Goal: Task Accomplishment & Management: Use online tool/utility

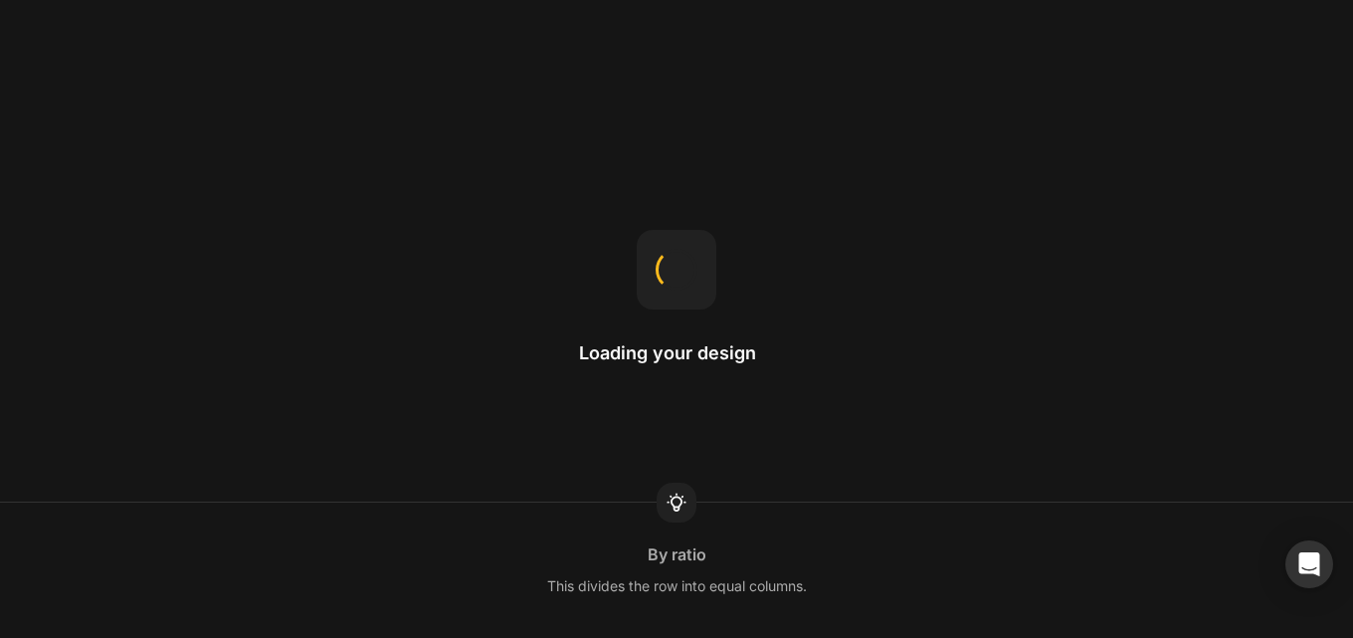
click at [564, 146] on div "Loading your design By ratio This divides the row into equal columns." at bounding box center [676, 319] width 1353 height 638
click at [550, 156] on div "Loading your design Theme page Templates control what's displayed on each type …" at bounding box center [676, 319] width 1353 height 638
click at [570, 447] on div "Loading your design Product page When you want to use a product template for a …" at bounding box center [676, 319] width 1353 height 638
click at [561, 244] on div "We'll be right with you Margin Margin creates space outside an element’s border…" at bounding box center [676, 319] width 1353 height 638
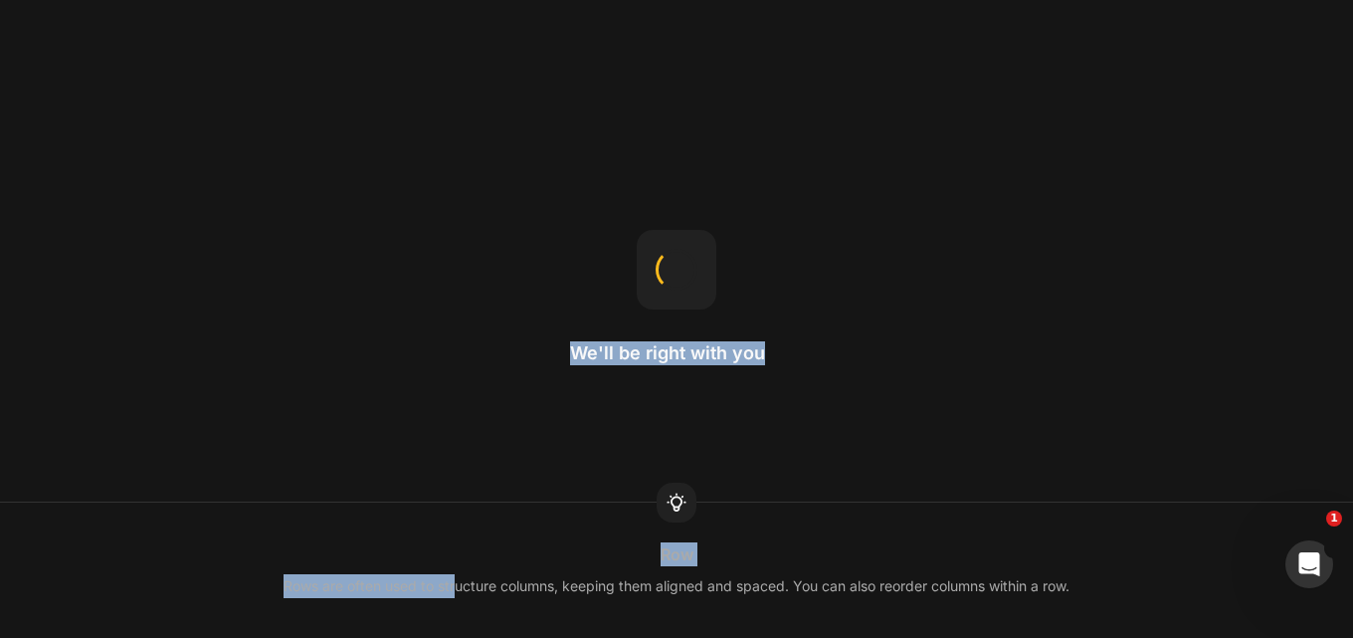
drag, startPoint x: 481, startPoint y: 403, endPoint x: 445, endPoint y: 486, distance: 91.3
click at [449, 498] on div "We'll be right with you Row Rows are often used to structure columns, keeping t…" at bounding box center [676, 319] width 1353 height 638
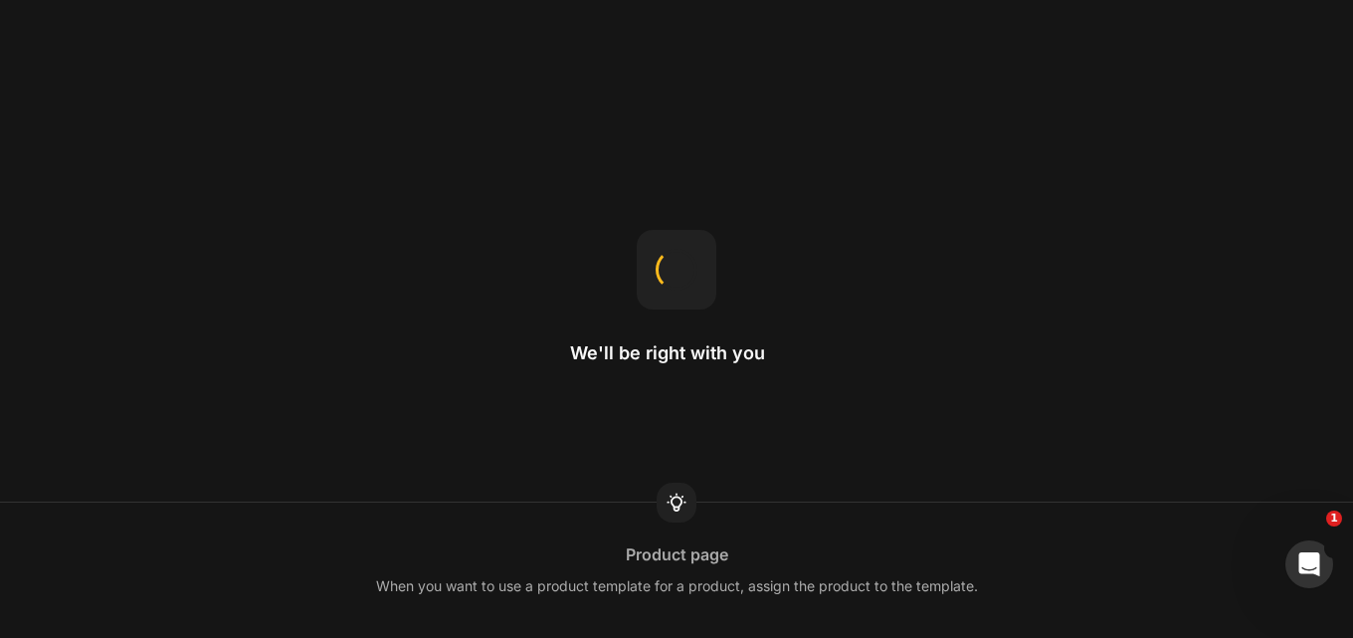
drag, startPoint x: 444, startPoint y: 478, endPoint x: 425, endPoint y: 508, distance: 35.3
click at [442, 477] on div "We'll be right with you Product page When you want to use a product template fo…" at bounding box center [676, 319] width 1353 height 638
click at [425, 508] on div "Icon You can upload SVG icons to GemPages." at bounding box center [676, 569] width 1353 height 135
click at [471, 538] on div "Text Styles Global styles help maintain consistent styling across pages." at bounding box center [676, 569] width 1353 height 135
click at [477, 515] on div "Icon You can upload SVG icons to GemPages." at bounding box center [676, 569] width 1353 height 135
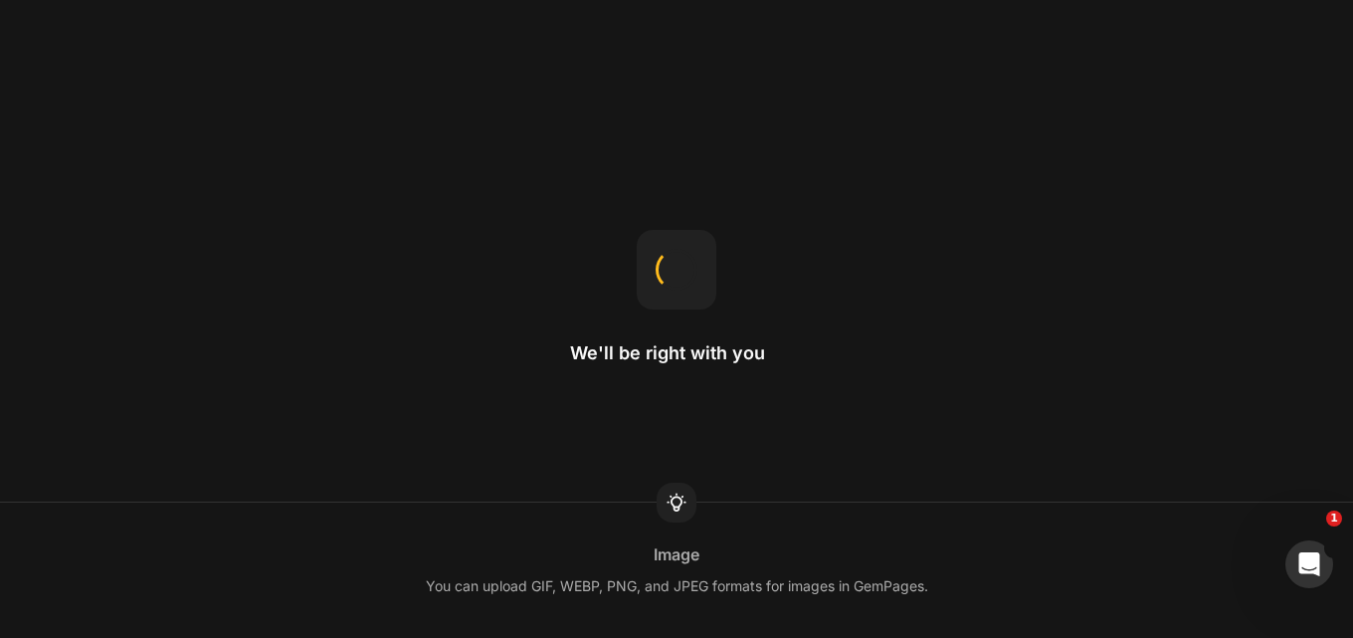
click at [472, 394] on div "We'll be right with you Image You can upload GIF, WEBP, PNG, and JPEG formats f…" at bounding box center [676, 319] width 1353 height 638
click at [474, 559] on div "Hero Banner The recommended size is 1920x800." at bounding box center [676, 570] width 1353 height 56
click at [473, 558] on div "Custom Font You can upload your own font to GemPages to use for your brand stor…" at bounding box center [676, 570] width 1353 height 56
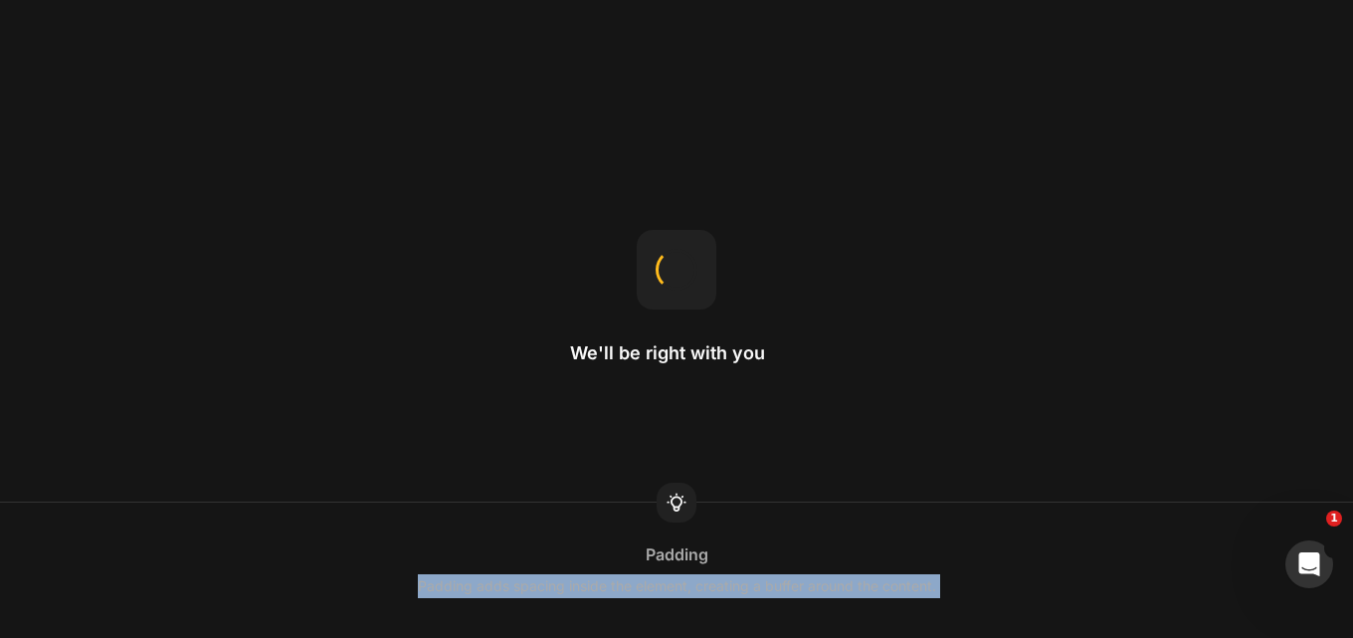
click at [473, 558] on div "Padding Padding adds spacing inside the element, creating a buffer around the c…" at bounding box center [676, 570] width 1353 height 56
click at [471, 558] on div "Padding Padding adds spacing inside the element, creating a buffer around the c…" at bounding box center [676, 570] width 1353 height 56
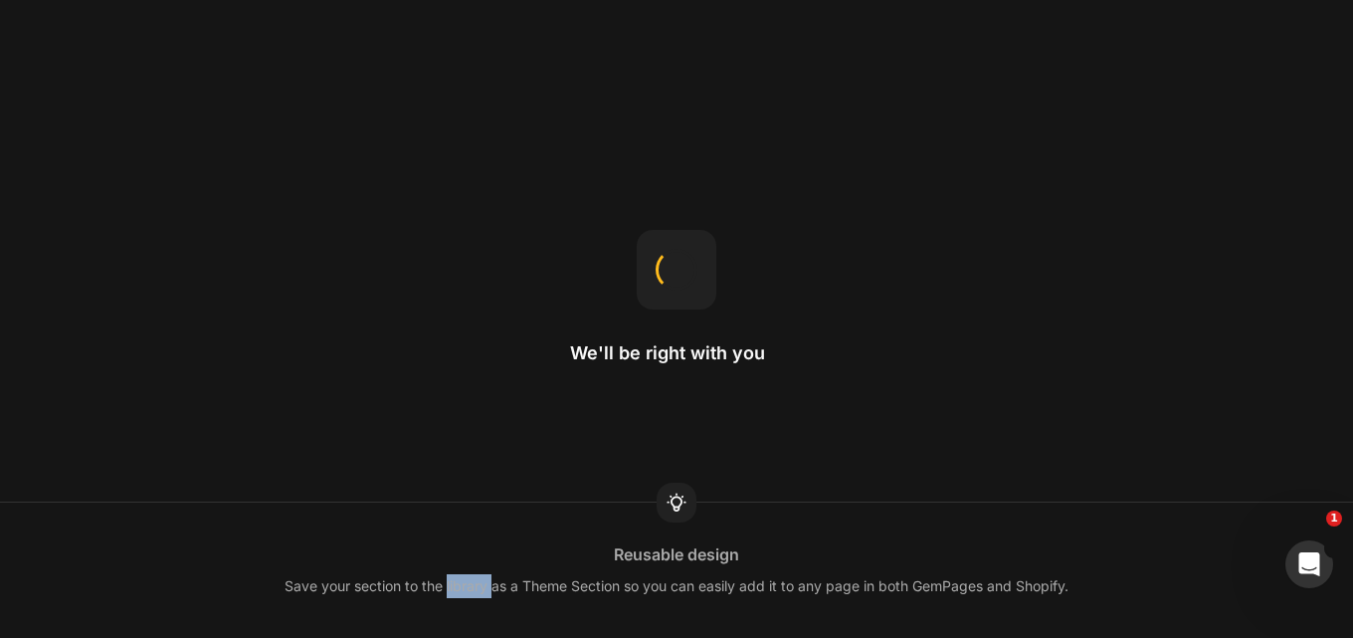
click at [471, 558] on div "Reusable design Save your section to the library as a Theme Section so you can …" at bounding box center [676, 570] width 1353 height 56
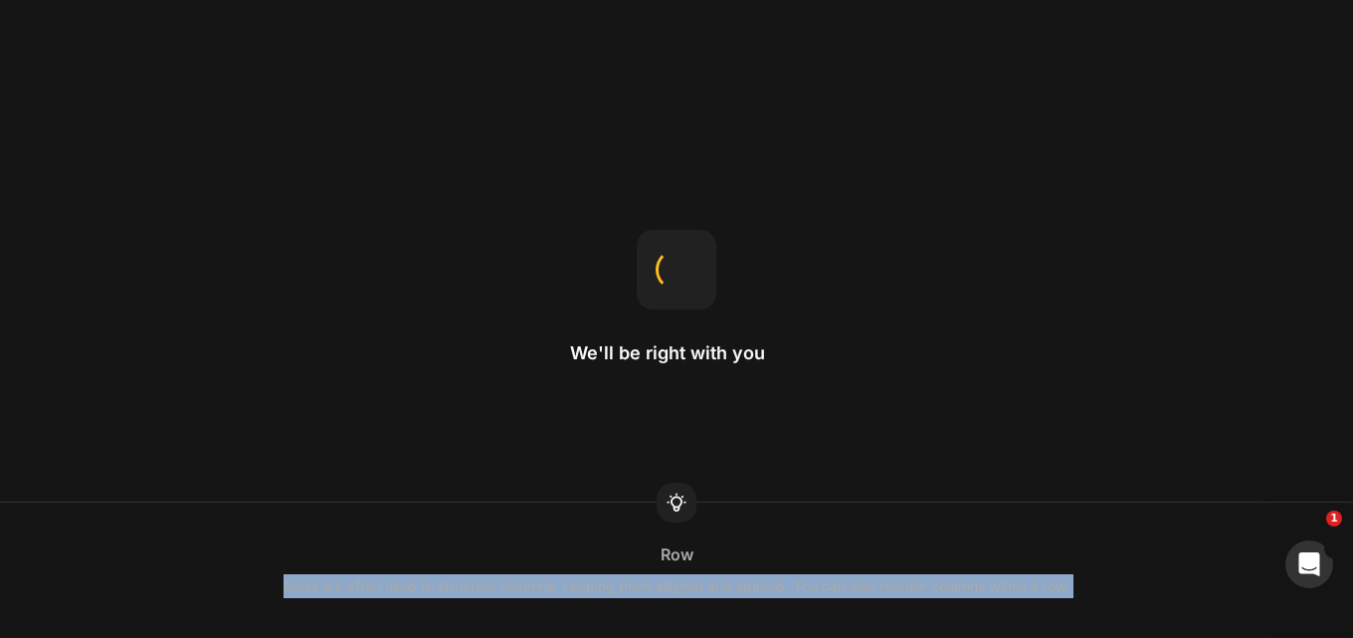
click at [471, 558] on div "Row Rows are often used to structure columns, keeping them aligned and spaced. …" at bounding box center [676, 570] width 1353 height 56
click at [470, 558] on div "Margin Margin creates space outside an element’s border, adding distance betwee…" at bounding box center [676, 570] width 1353 height 56
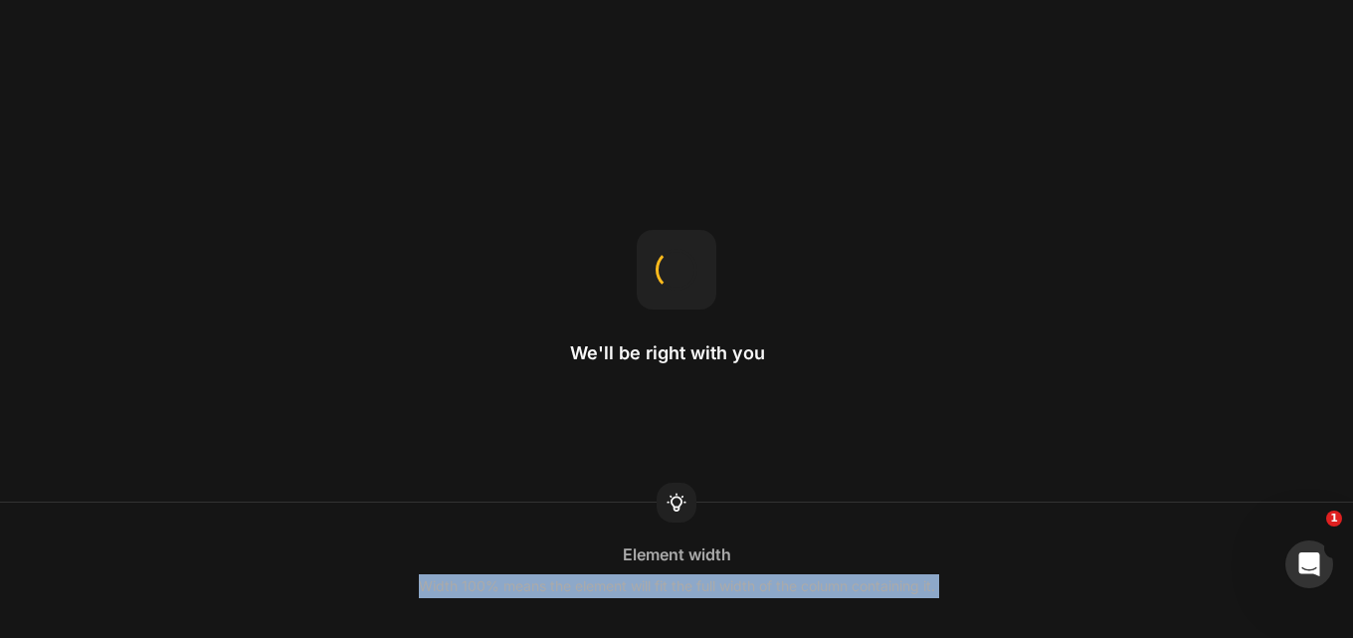
click at [470, 557] on div "Element width Width 100% means the element will fit the full width of the colum…" at bounding box center [676, 570] width 1353 height 56
click at [468, 557] on div "Image scale This controls how an image adjusts to fit within a column." at bounding box center [676, 570] width 1353 height 56
click at [469, 557] on div "Product template You can use a template for a single product or assign it to al…" at bounding box center [676, 570] width 1353 height 56
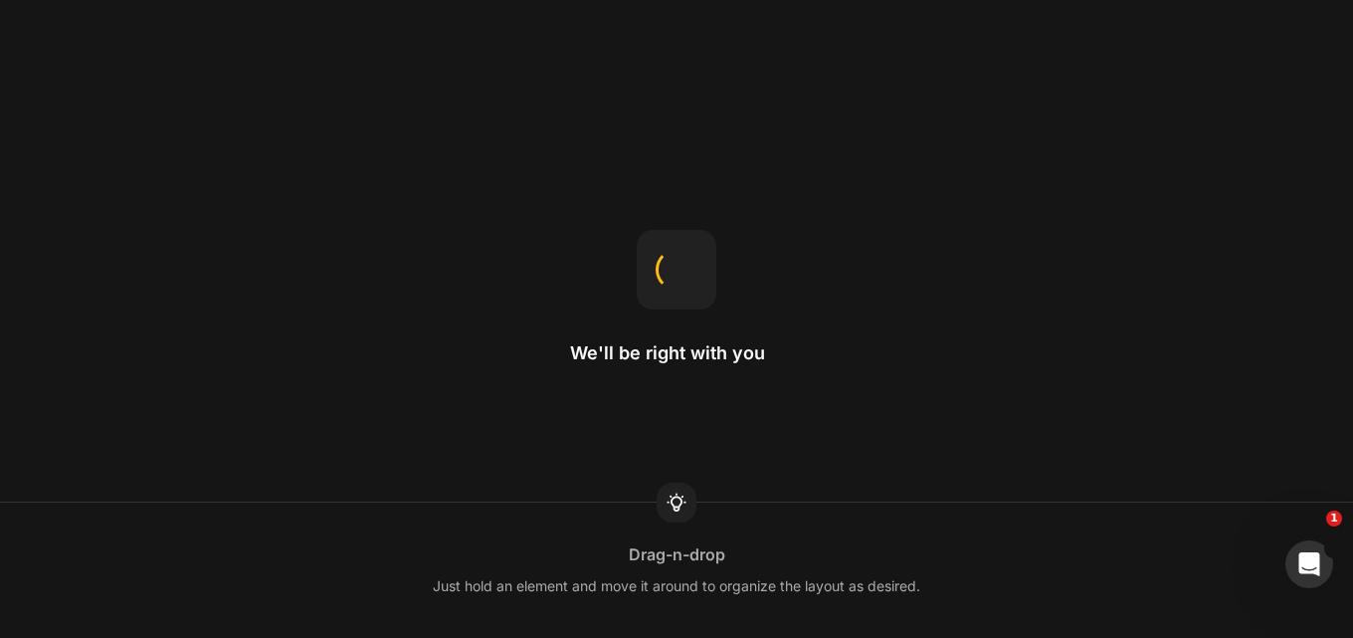
click at [467, 557] on div "Drag-n-drop Just hold an element and move it around to organize the layout as d…" at bounding box center [676, 570] width 1353 height 56
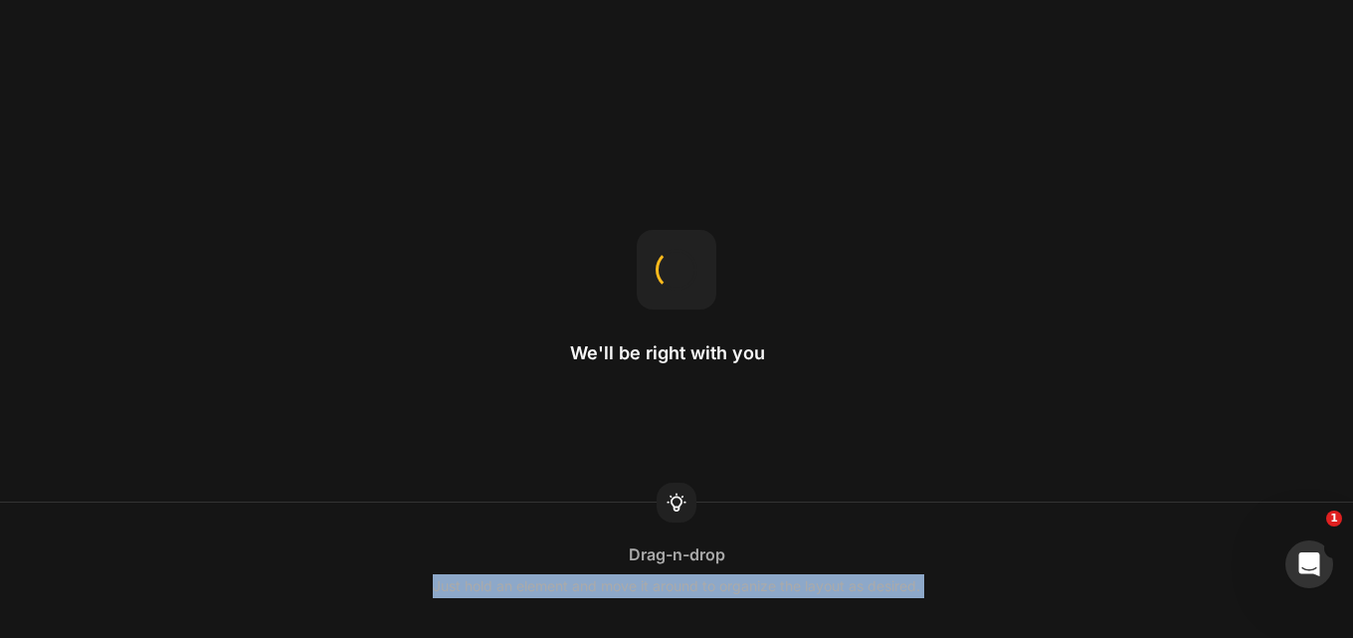
click at [467, 557] on div "Drag-n-drop Just hold an element and move it around to organize the layout as d…" at bounding box center [676, 570] width 1353 height 56
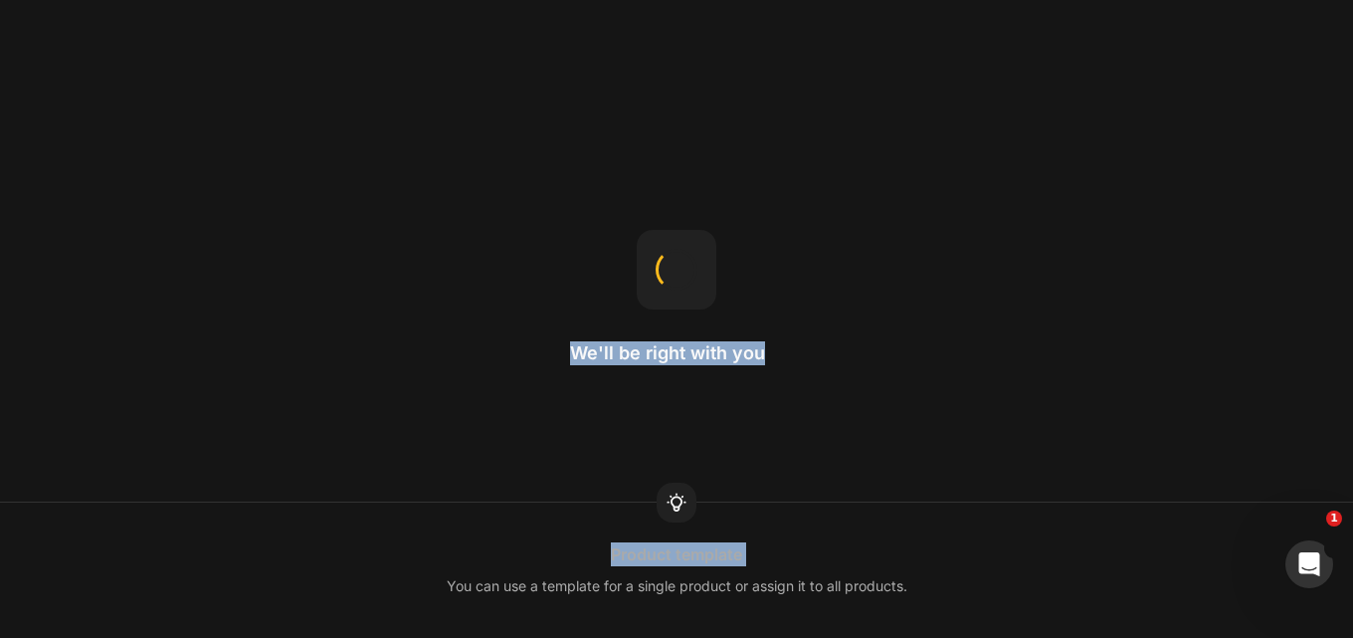
drag, startPoint x: 467, startPoint y: 497, endPoint x: 446, endPoint y: 539, distance: 47.2
click at [446, 541] on div "We'll be right with you Product template You can use a template for a single pr…" at bounding box center [676, 319] width 1353 height 638
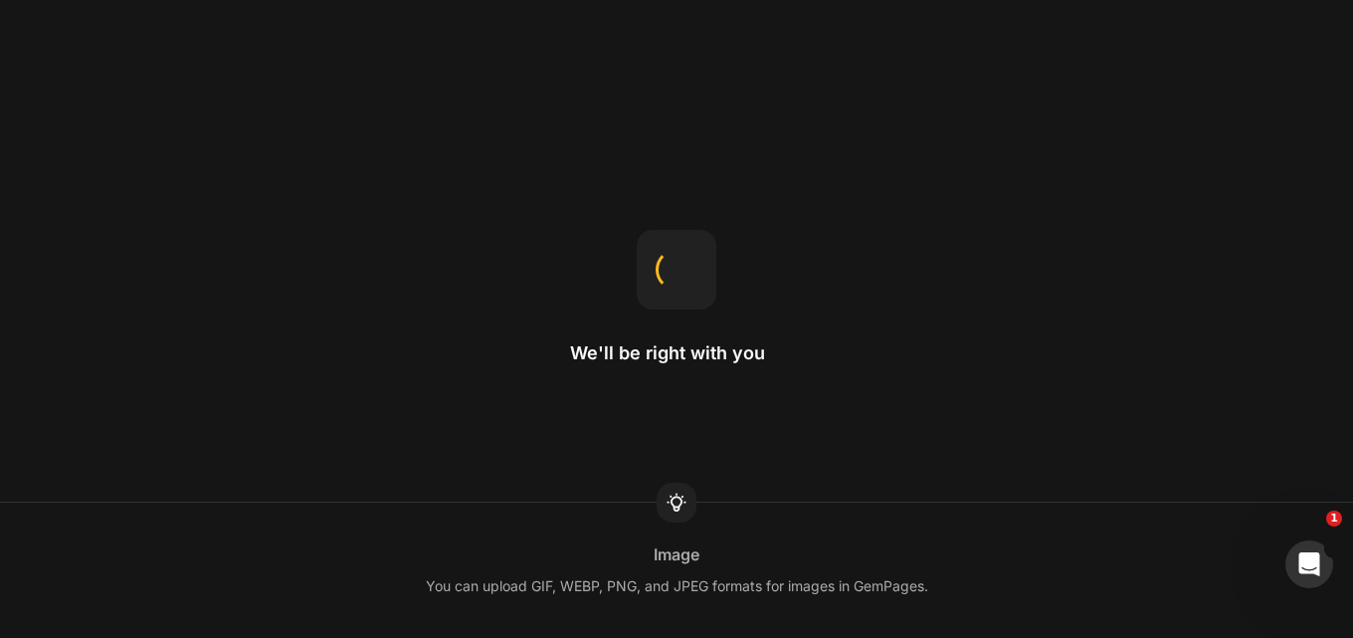
click at [444, 525] on div "Image You can upload GIF, WEBP, PNG, and JPEG formats for images in GemPages." at bounding box center [676, 569] width 1353 height 135
drag, startPoint x: 375, startPoint y: 426, endPoint x: 0, endPoint y: 350, distance: 382.5
click at [0, 350] on div "We'll be right with you Hero Banner The recommended size is 1920x800." at bounding box center [676, 319] width 1353 height 638
click at [0, 339] on div "We'll be right with you Custom Font You can upload your own font to GemPages to…" at bounding box center [676, 319] width 1353 height 638
drag, startPoint x: 47, startPoint y: 335, endPoint x: 0, endPoint y: 302, distance: 57.1
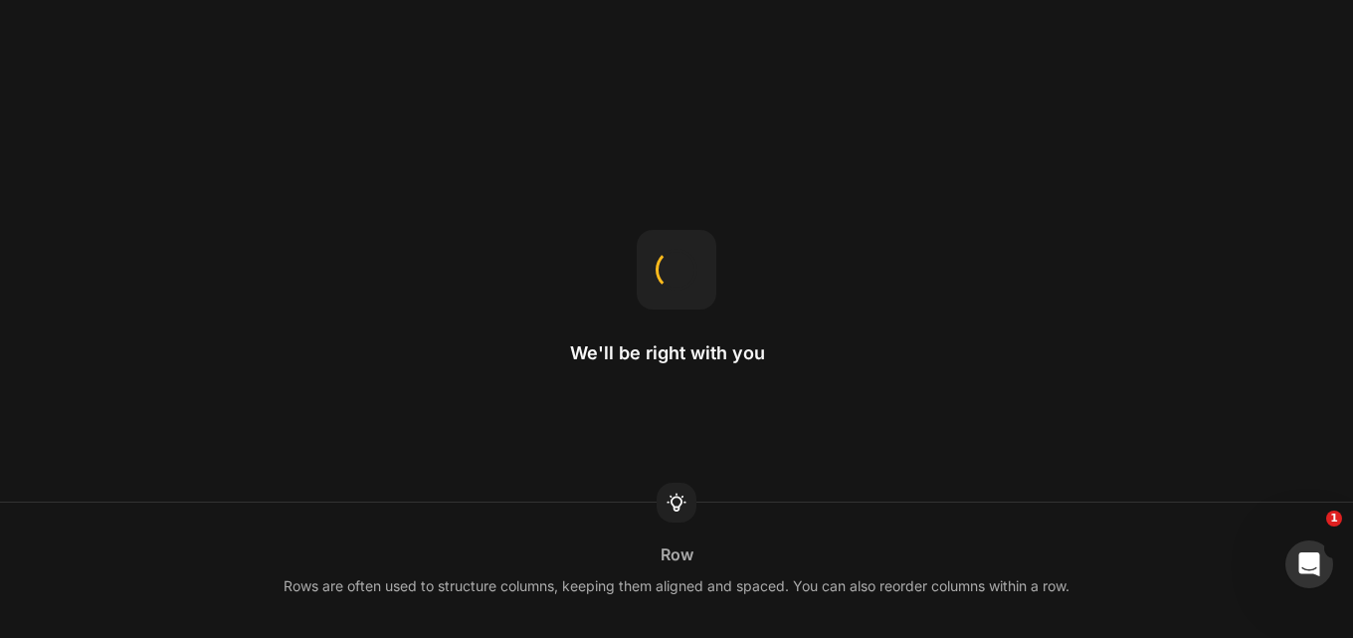
click at [249, 325] on div "We'll be right with you Row Rows are often used to structure columns, keeping t…" at bounding box center [676, 319] width 1353 height 638
drag, startPoint x: 0, startPoint y: 301, endPoint x: 87, endPoint y: 214, distance: 123.1
click at [66, 226] on div "We'll be right with you Sticky in section Changing the position to sticky makes…" at bounding box center [676, 319] width 1353 height 638
drag, startPoint x: 0, startPoint y: 202, endPoint x: 0, endPoint y: 189, distance: 12.9
click at [0, 189] on div "We'll be right with you Home page The homepage is the first page you see when v…" at bounding box center [676, 319] width 1353 height 638
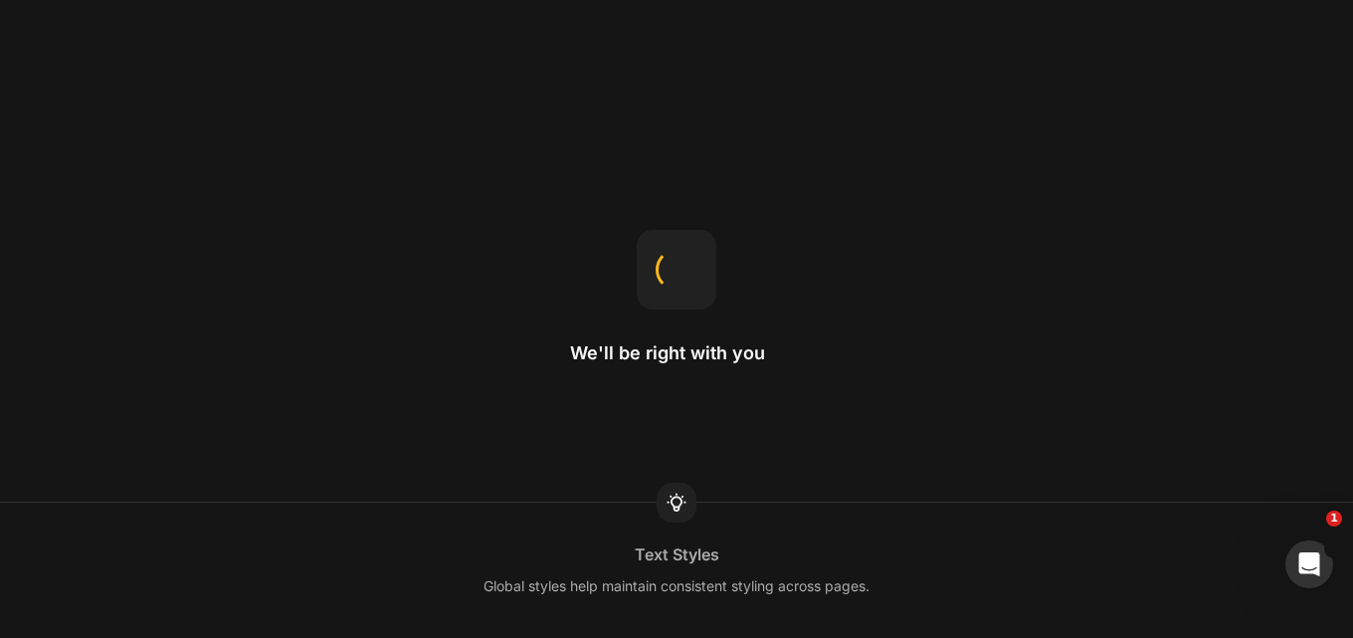
click at [0, 181] on div "We'll be right with you Text Styles Global styles help maintain consistent styl…" at bounding box center [676, 319] width 1353 height 638
drag, startPoint x: 104, startPoint y: 223, endPoint x: 234, endPoint y: 203, distance: 130.8
click at [278, 199] on div "We'll be right with you Theme page Templates control what's displayed on each t…" at bounding box center [676, 319] width 1353 height 638
click at [279, 229] on div "We'll be right with you Copy & Paste Right-click to open a menu where you can f…" at bounding box center [676, 319] width 1353 height 638
click at [564, 162] on div "We'll be right with you Text Styles Global styles help maintain consistent styl…" at bounding box center [676, 319] width 1353 height 638
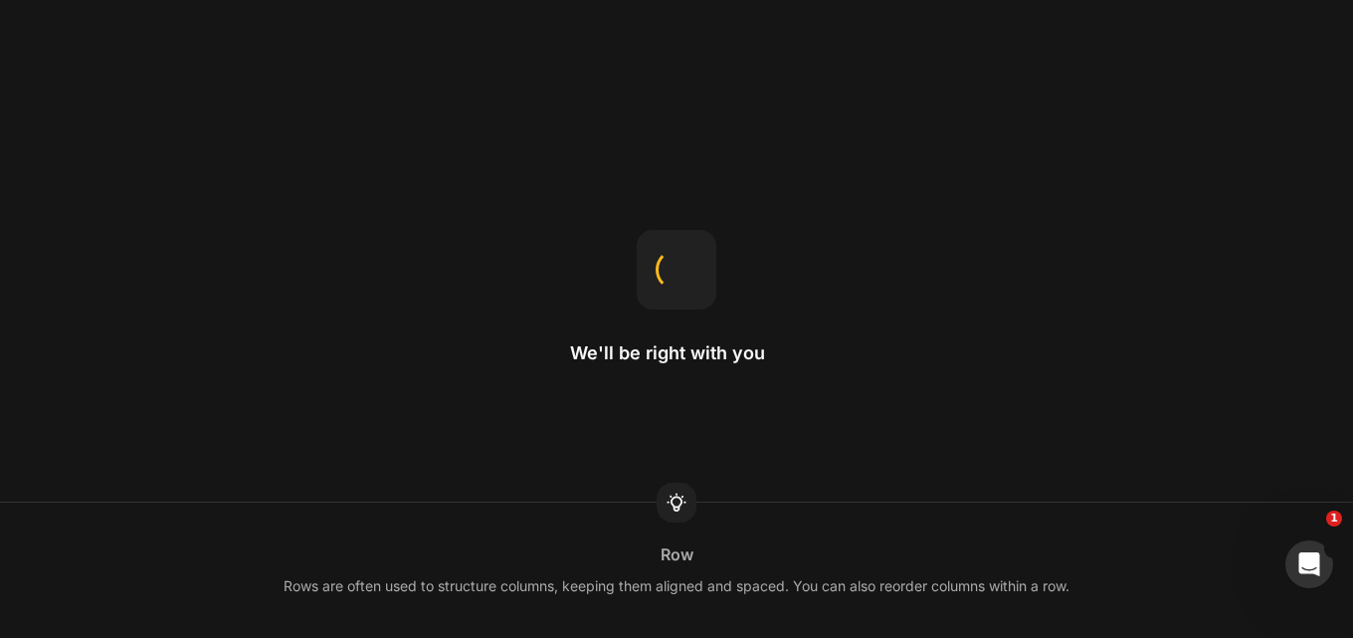
click at [527, 220] on div "We'll be right with you Row Rows are often used to structure columns, keeping t…" at bounding box center [676, 319] width 1353 height 638
click at [521, 208] on div "We'll be right with you Text Styles Global styles help maintain consistent styl…" at bounding box center [676, 319] width 1353 height 638
click at [507, 179] on div "We'll be right with you By ratio This divides the row into equal columns." at bounding box center [676, 319] width 1353 height 638
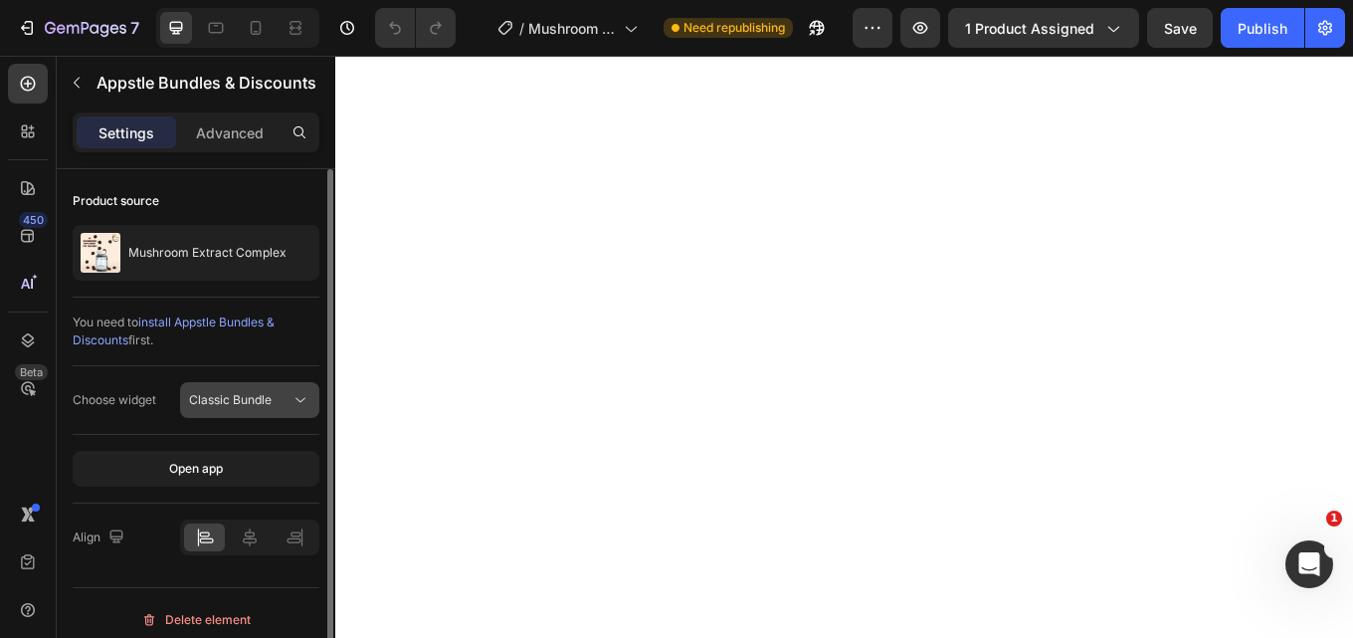
click at [210, 396] on span "Classic Bundle" at bounding box center [230, 399] width 83 height 15
click at [126, 395] on div "Choose widget" at bounding box center [115, 400] width 84 height 18
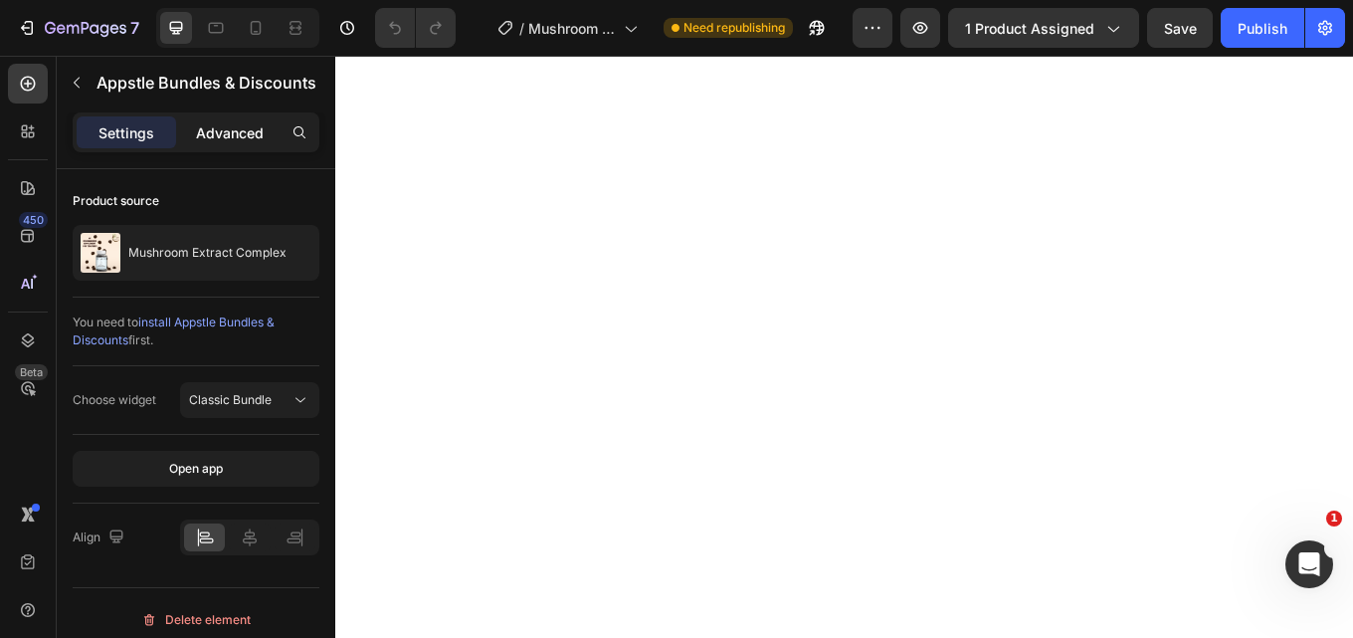
click at [213, 117] on div "Advanced" at bounding box center [229, 132] width 99 height 32
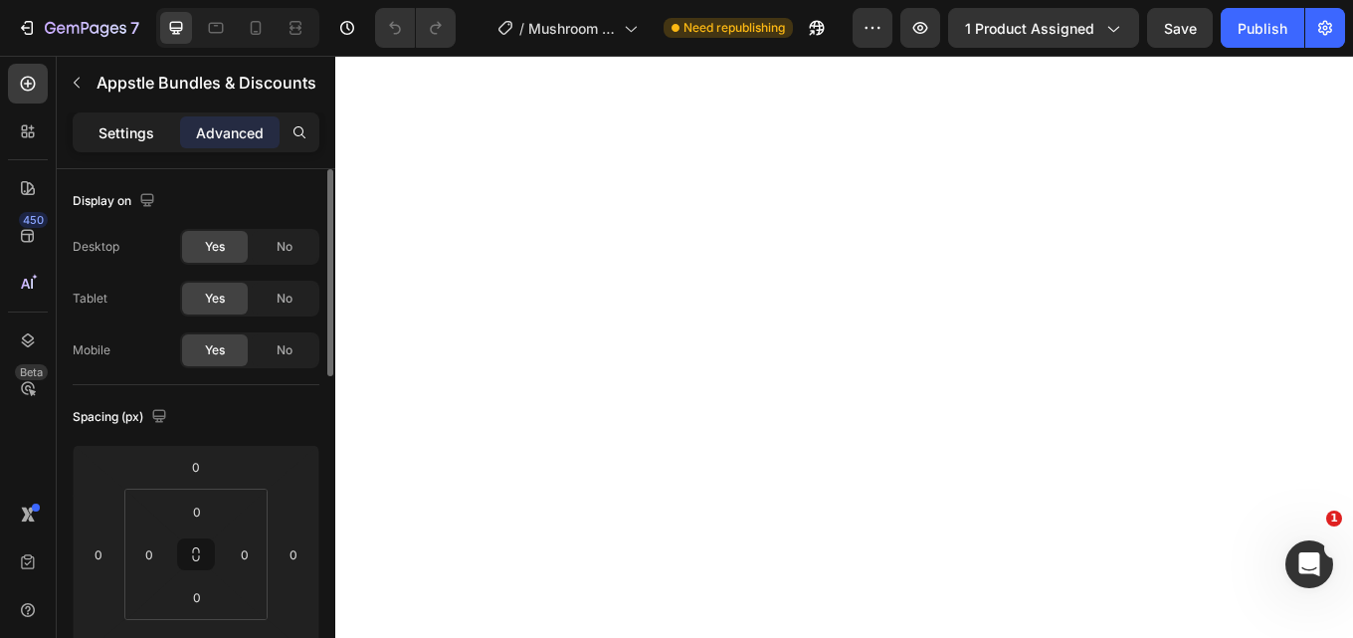
click at [91, 132] on div "Settings" at bounding box center [126, 132] width 99 height 32
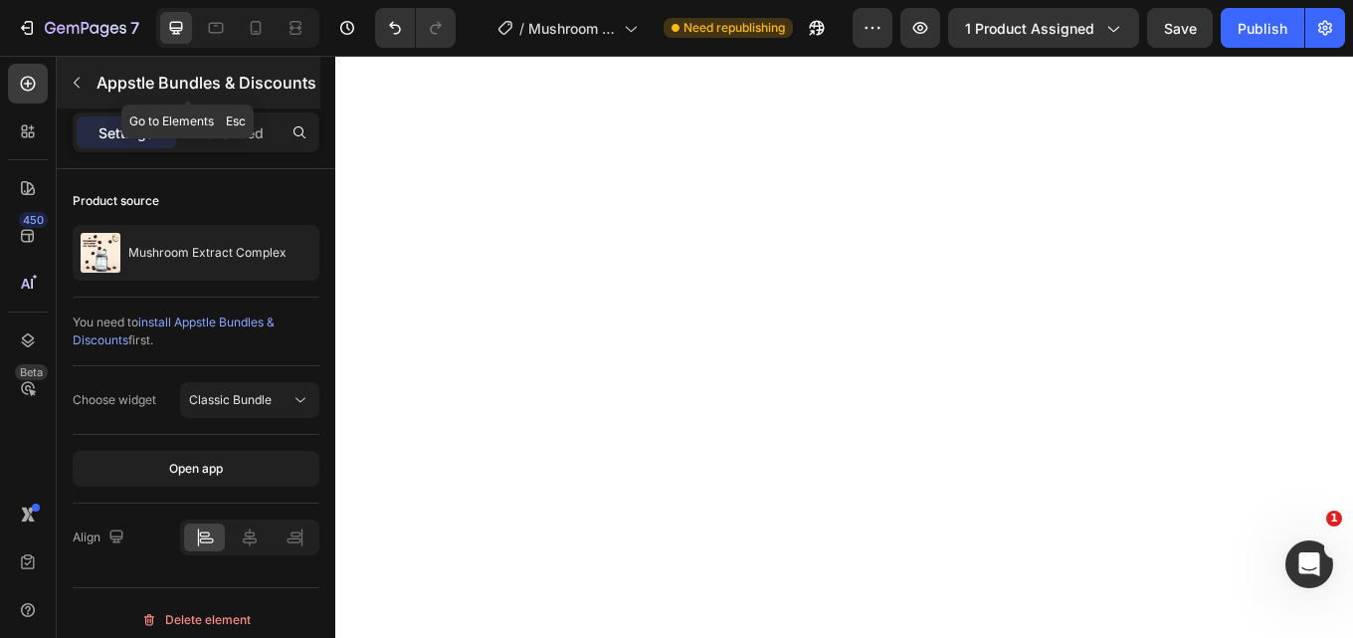
click at [83, 75] on icon "button" at bounding box center [77, 83] width 16 height 16
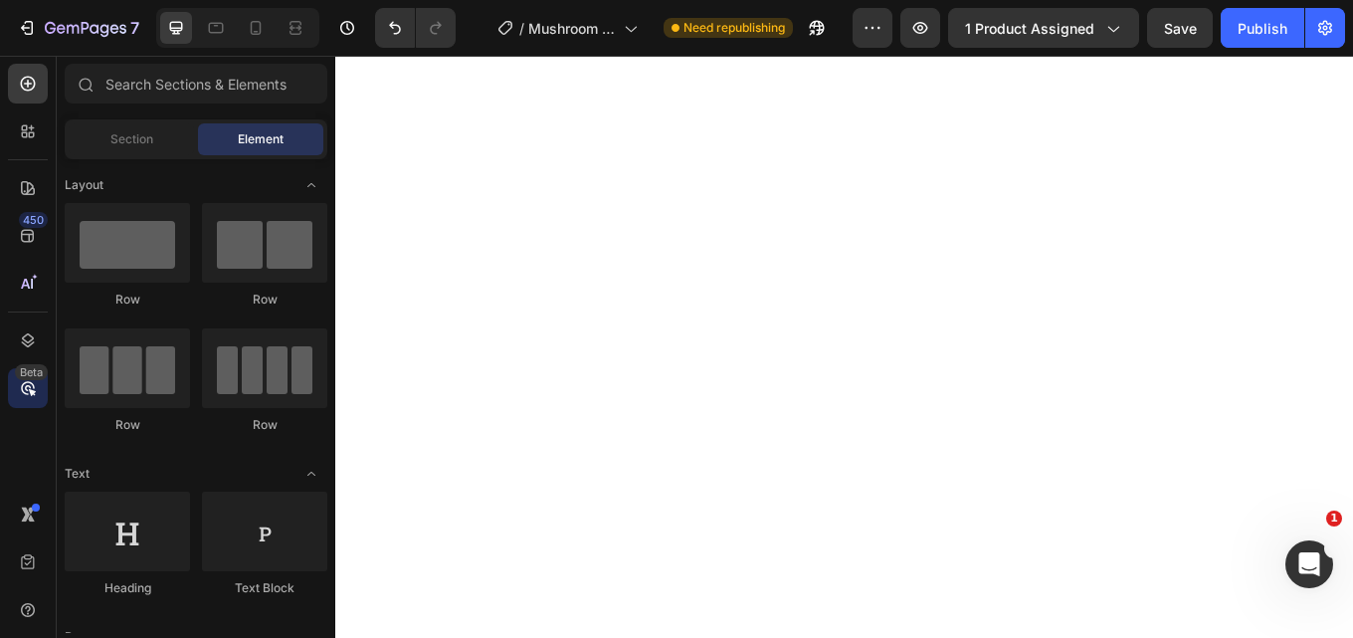
click at [0, 422] on div "450 Beta" at bounding box center [28, 347] width 57 height 582
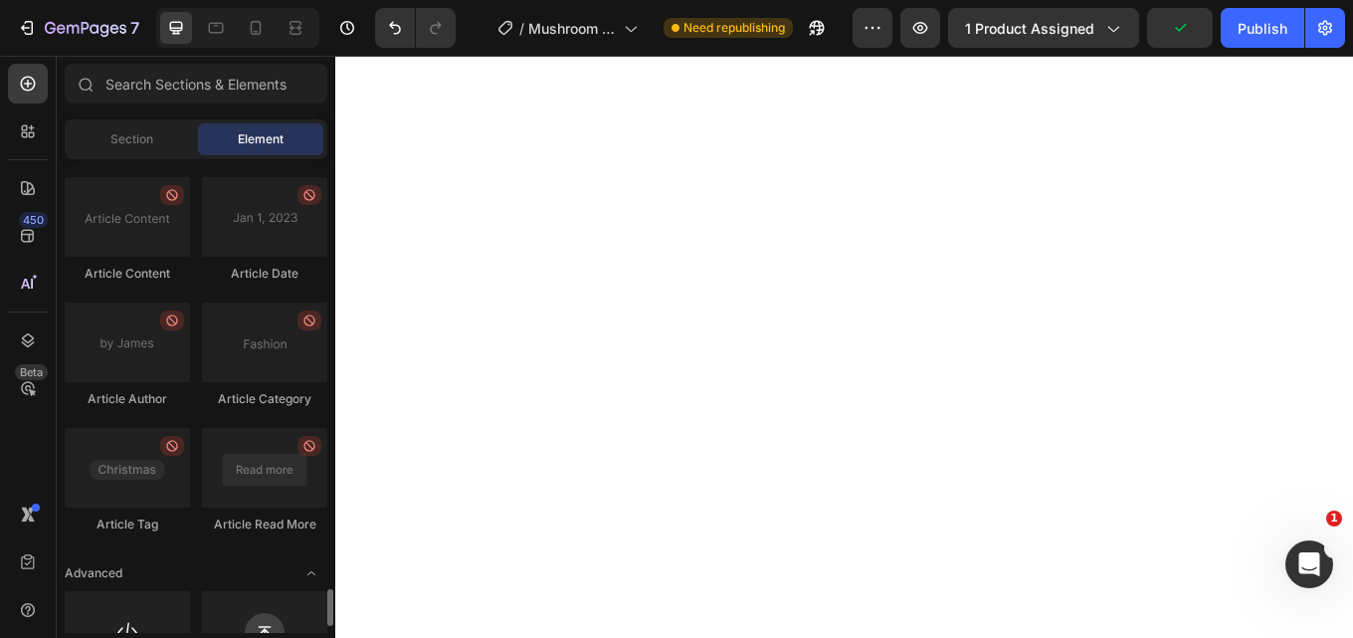
scroll to position [5552, 0]
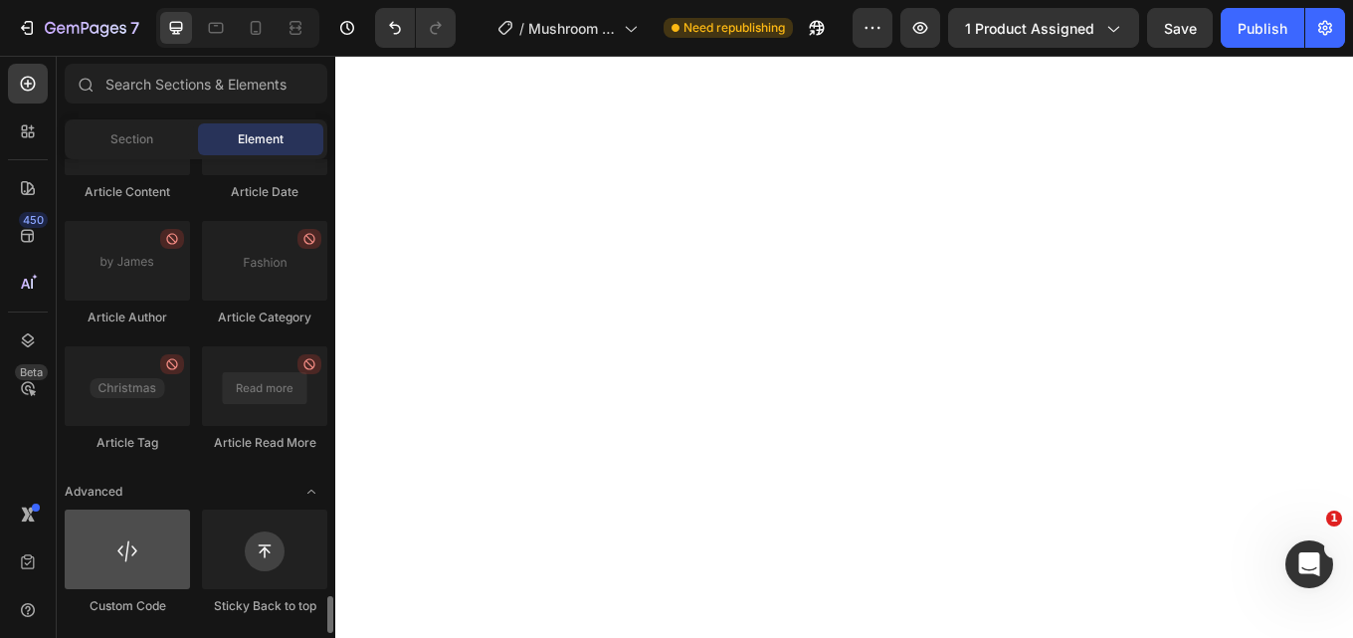
click at [158, 540] on div at bounding box center [127, 549] width 125 height 80
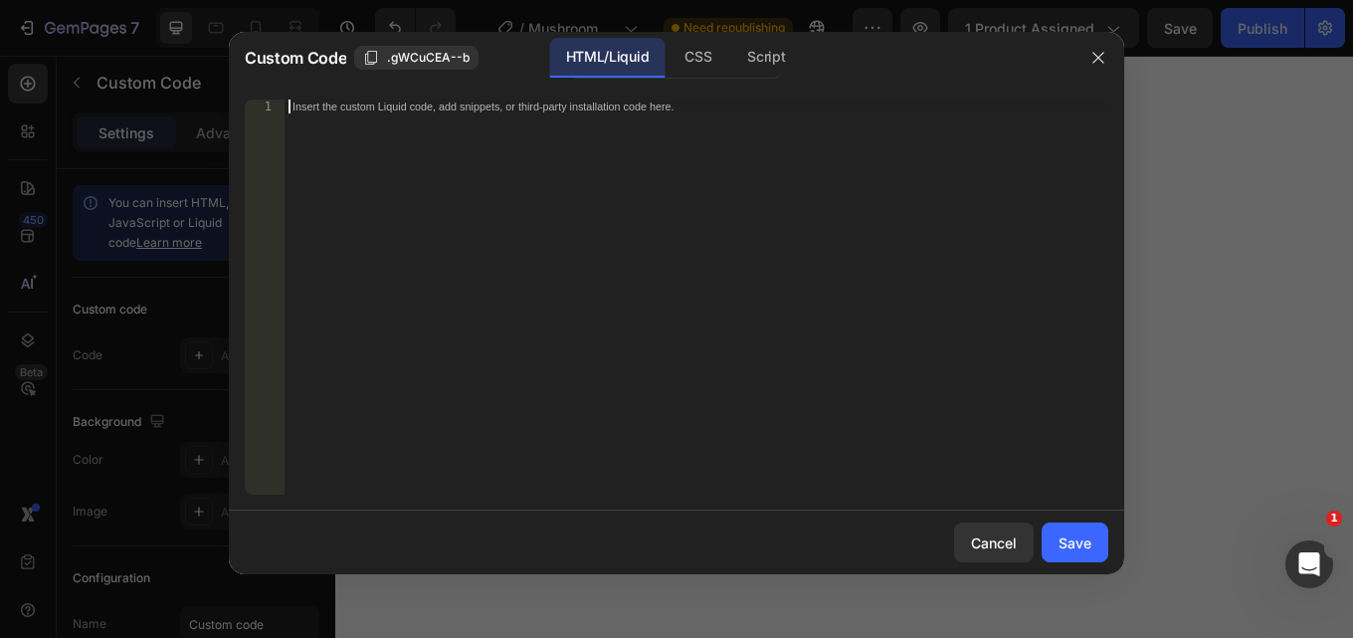
click at [446, 160] on div "Insert the custom Liquid code, add snippets, or third-party installation code h…" at bounding box center [695, 310] width 823 height 423
paste textarea "<div class="ab-volume-discount-container" id="volumeDiscountContainer"></div>"
type textarea "<div class="ab-volume-discount-container" id="volumeDiscountContainer"></div>"
click at [1047, 543] on button "Save" at bounding box center [1074, 542] width 67 height 40
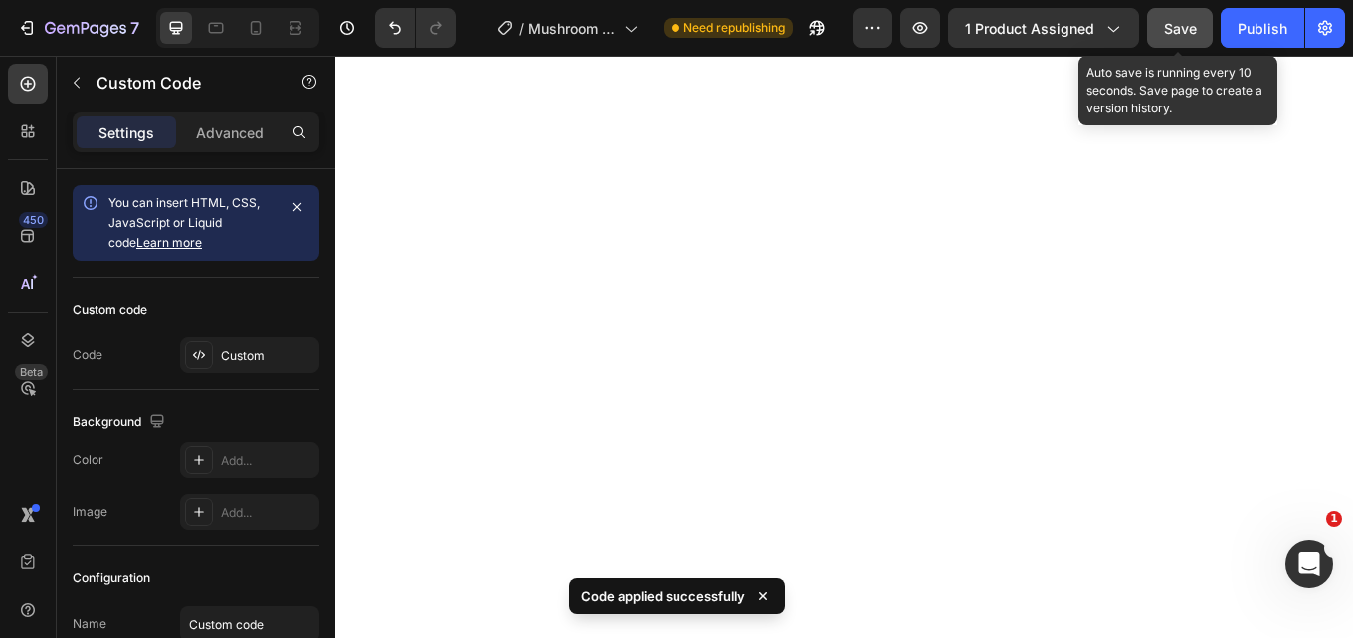
click at [1174, 21] on span "Save" at bounding box center [1180, 28] width 33 height 17
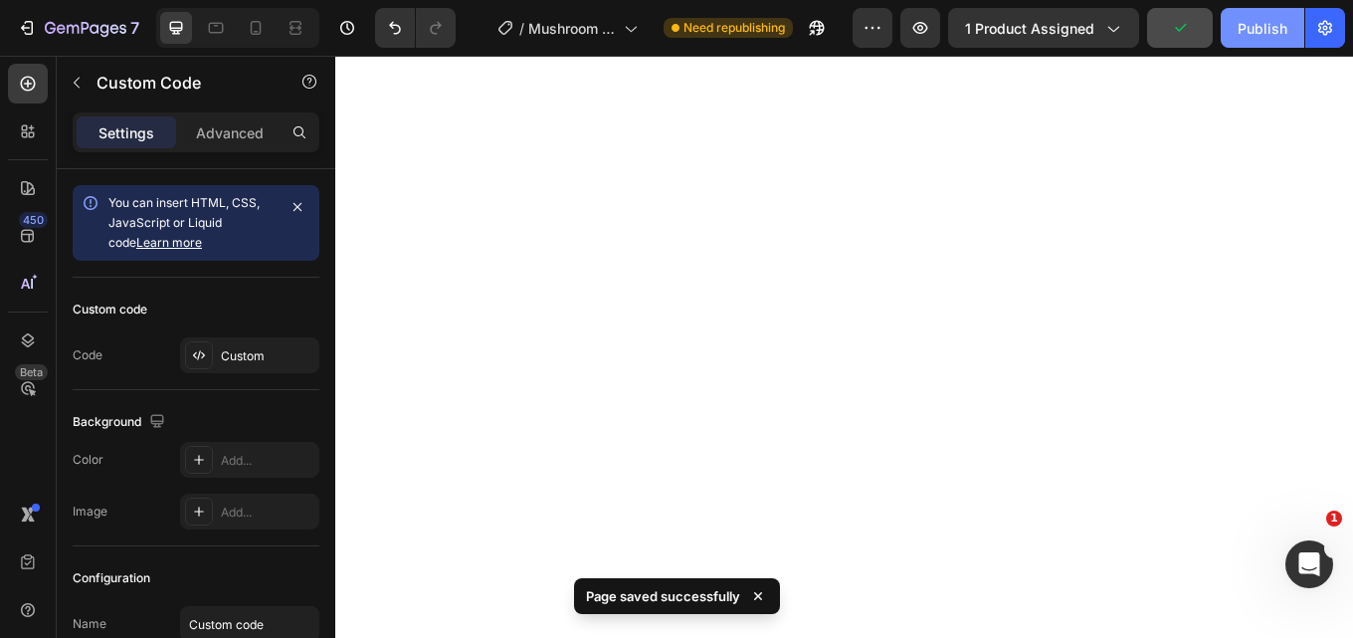
click at [1246, 33] on div "Publish" at bounding box center [1262, 28] width 50 height 21
click at [0, 353] on div "450 Beta" at bounding box center [28, 347] width 57 height 582
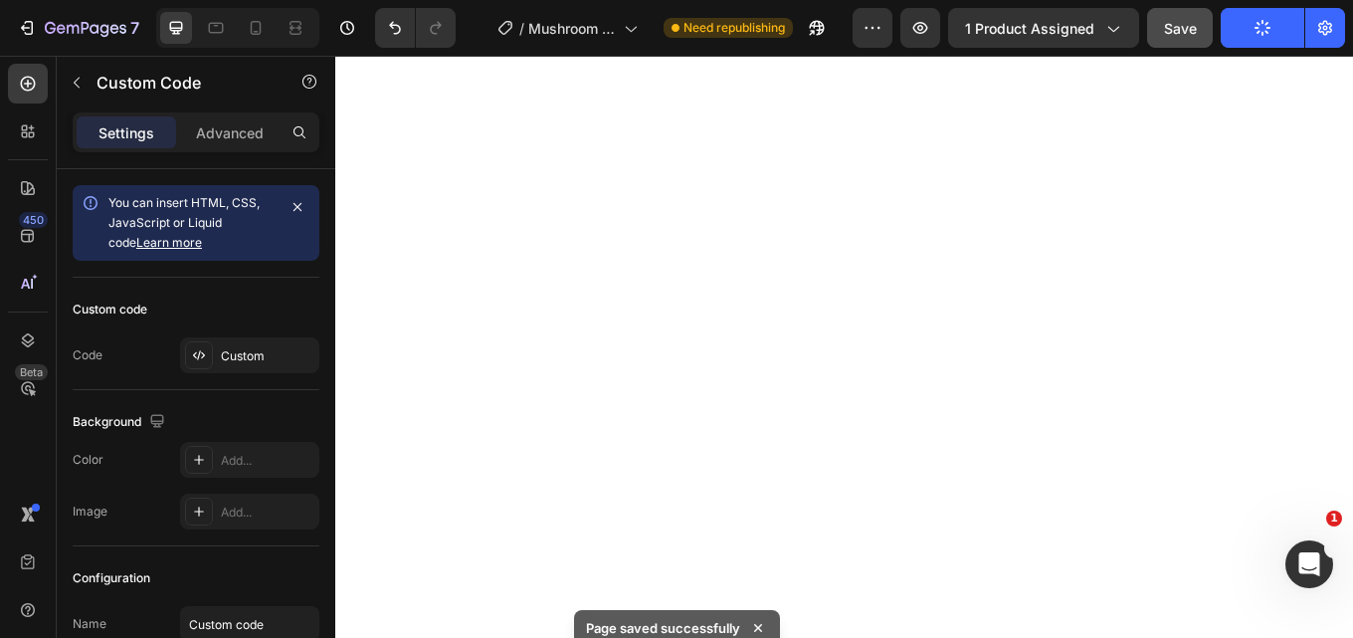
click at [0, 480] on div "450 Beta" at bounding box center [28, 347] width 57 height 582
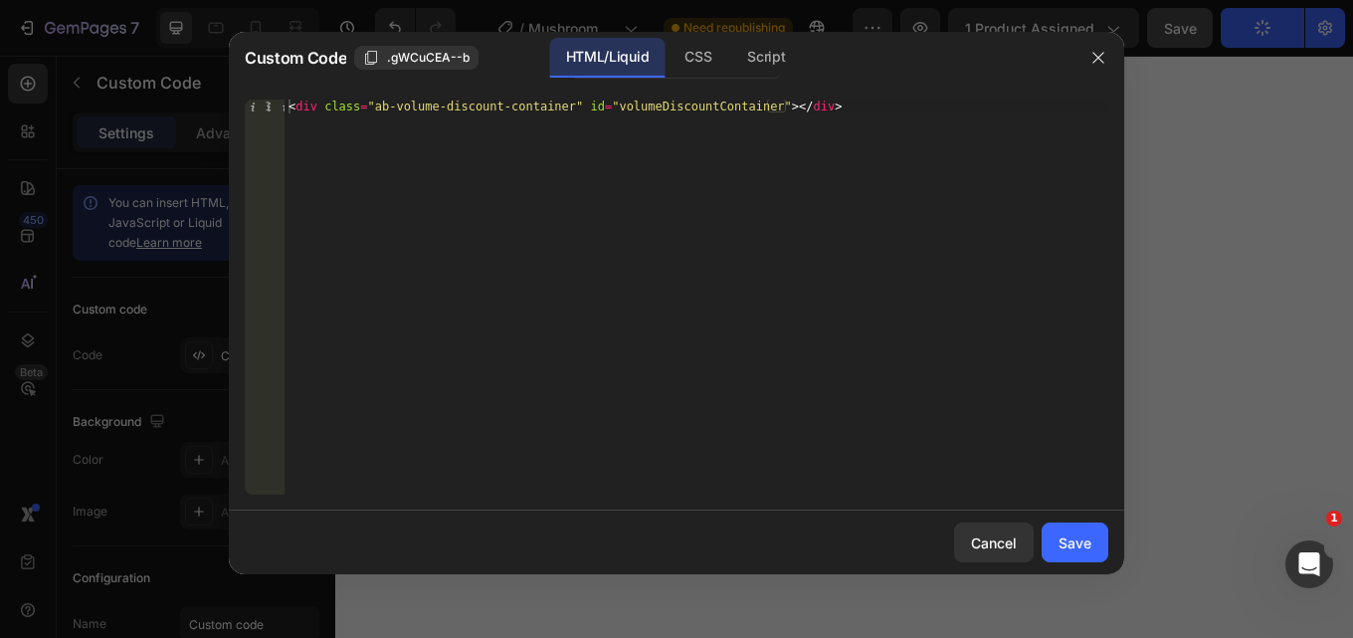
click at [1257, 399] on div at bounding box center [676, 319] width 1353 height 638
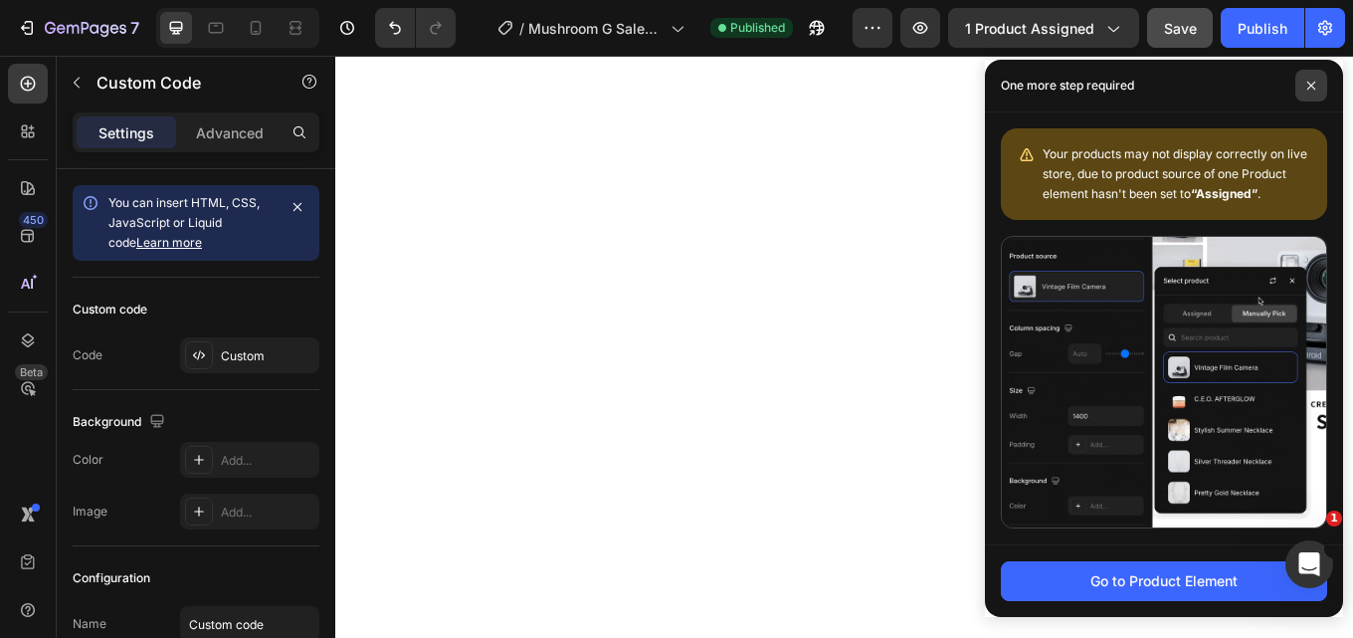
click at [1308, 87] on icon at bounding box center [1311, 86] width 10 height 10
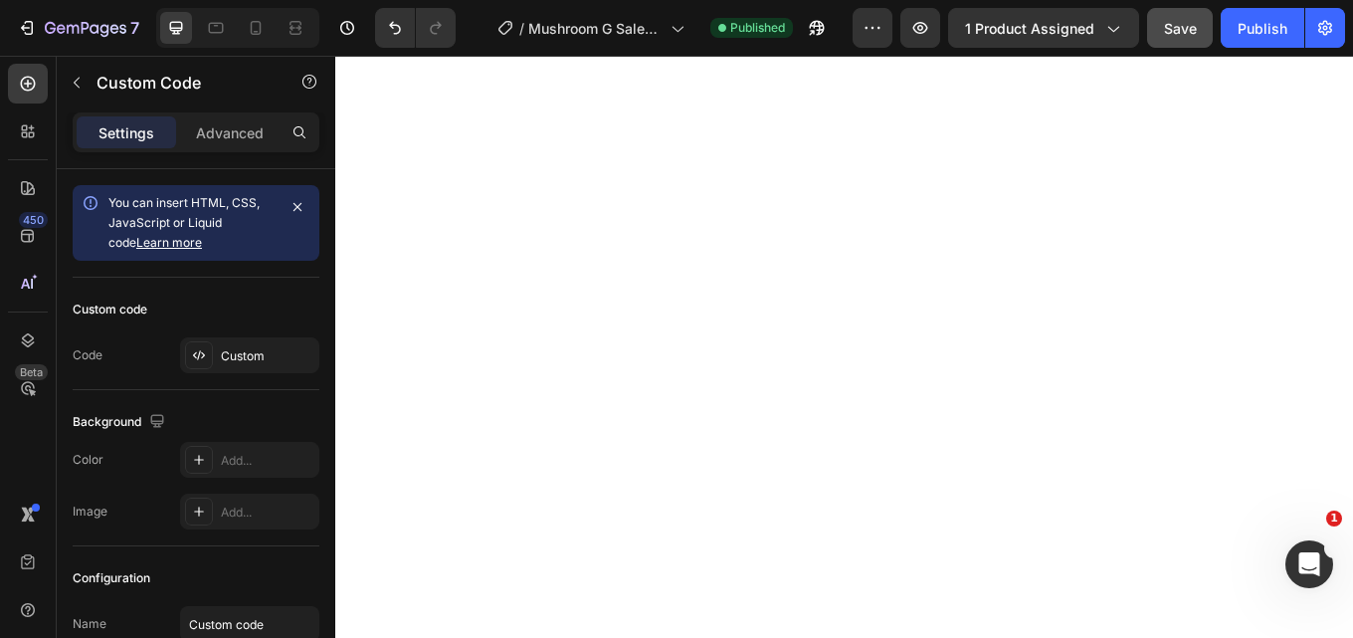
drag, startPoint x: 0, startPoint y: 320, endPoint x: 29, endPoint y: 156, distance: 166.6
click at [0, 319] on div "450 Beta" at bounding box center [28, 347] width 57 height 582
click at [14, 22] on button "7" at bounding box center [78, 28] width 140 height 40
